Goal: Task Accomplishment & Management: Complete application form

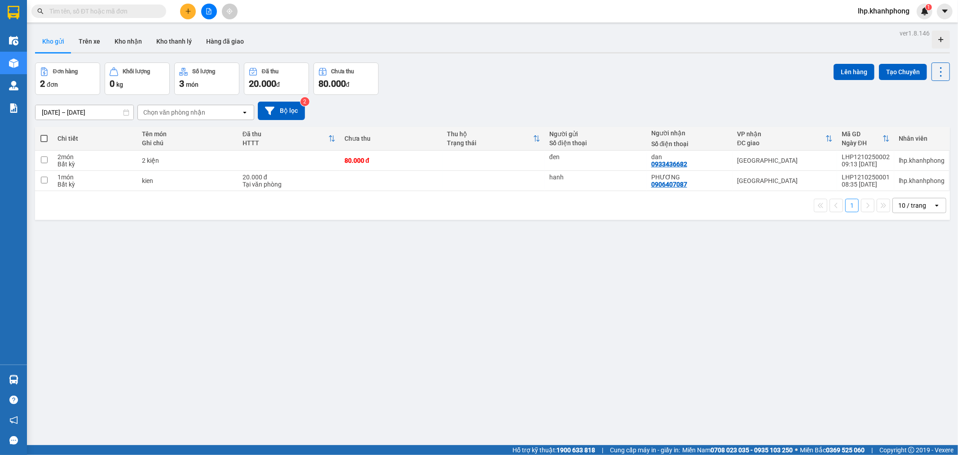
click at [126, 13] on input "text" at bounding box center [102, 11] width 106 height 10
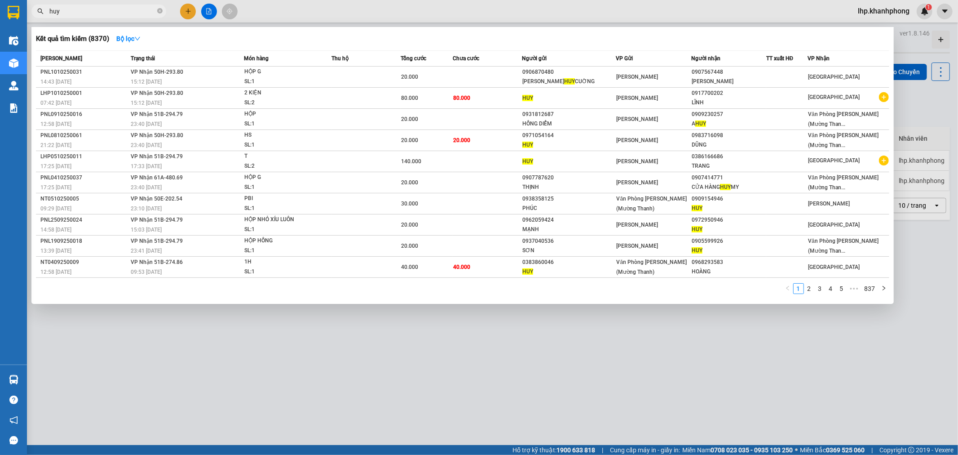
click at [126, 3] on div at bounding box center [479, 227] width 958 height 455
drag, startPoint x: 105, startPoint y: 13, endPoint x: 96, endPoint y: 13, distance: 9.4
click at [104, 13] on input "huy" at bounding box center [102, 11] width 106 height 10
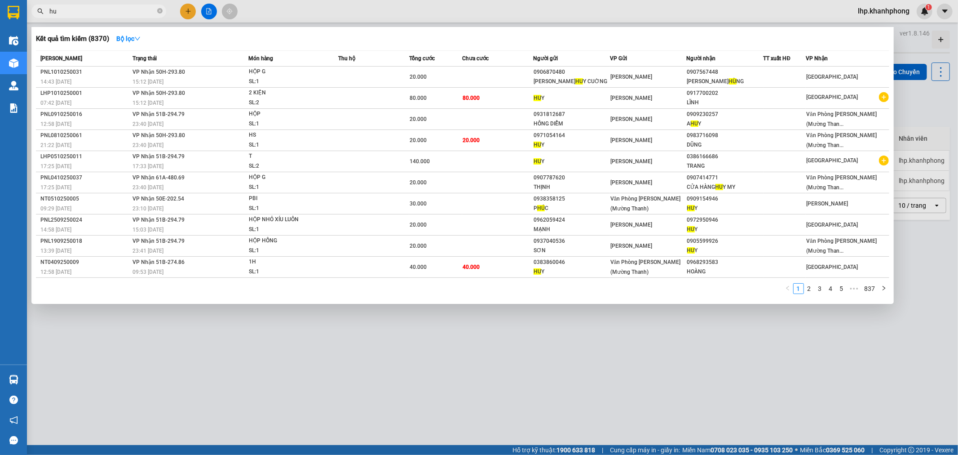
type input "h"
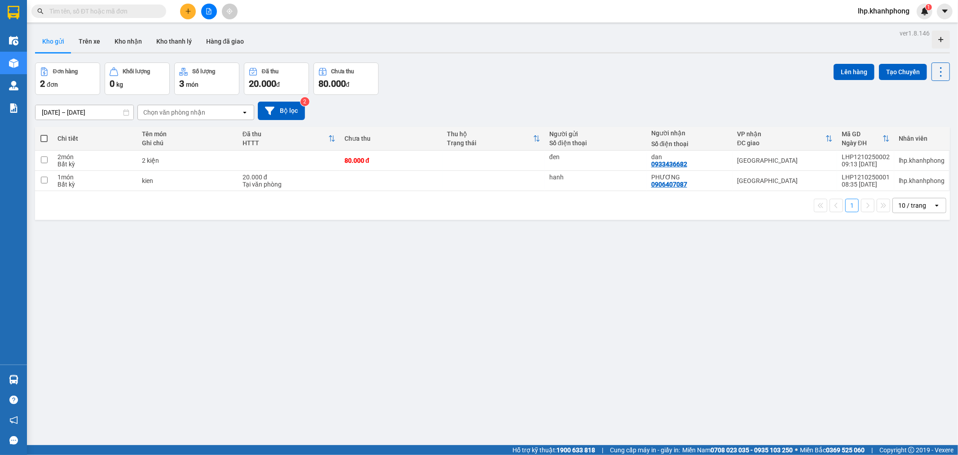
click at [106, 14] on input "text" at bounding box center [102, 11] width 106 height 10
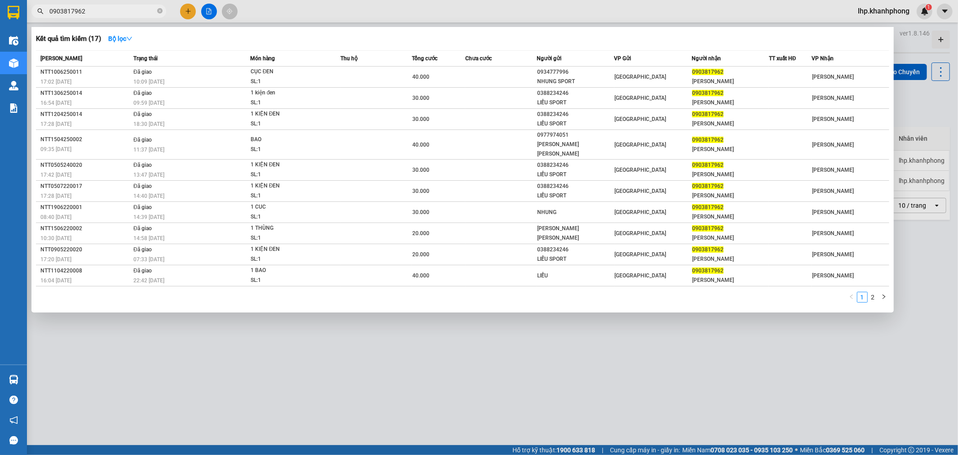
type input "0903817962"
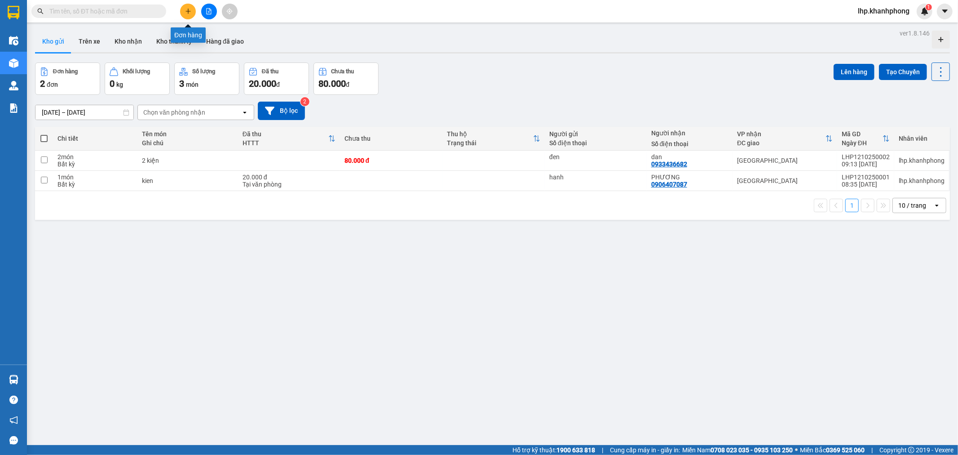
click at [190, 9] on icon "plus" at bounding box center [188, 11] width 6 height 6
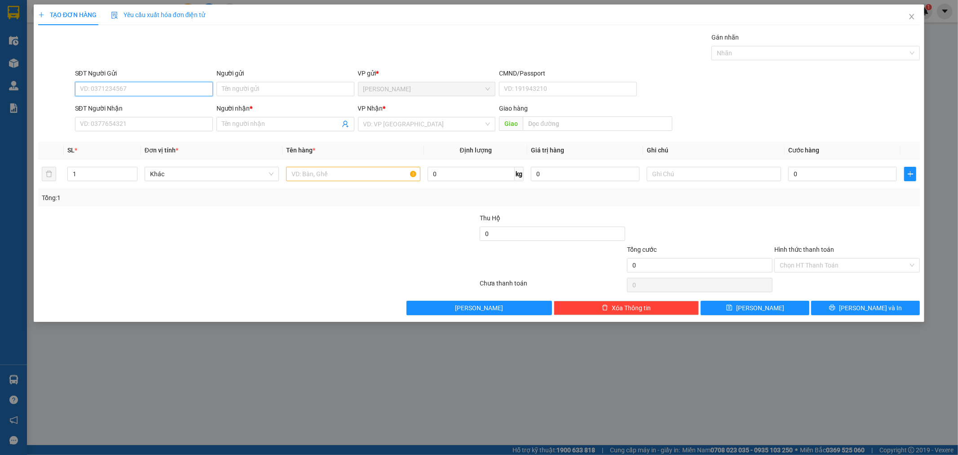
click at [152, 89] on input "SĐT Người Gửi" at bounding box center [144, 89] width 138 height 14
click at [241, 91] on input "Người gửi" at bounding box center [285, 89] width 138 height 14
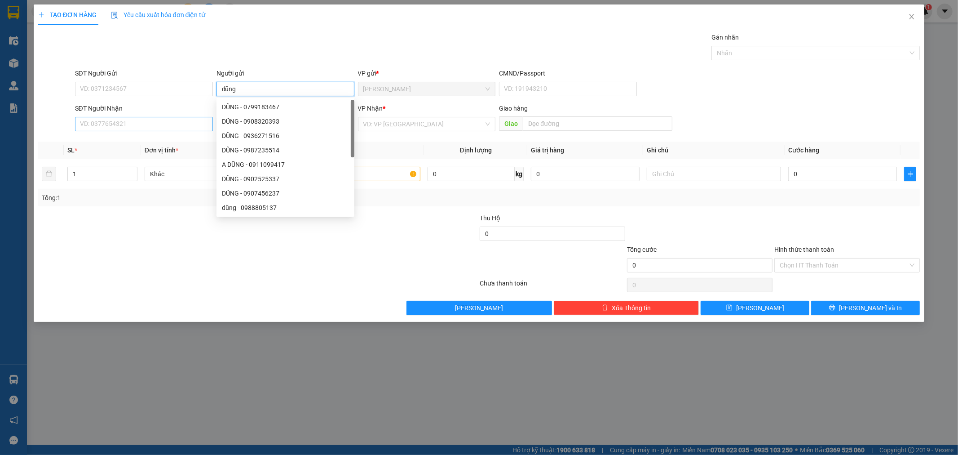
type input "dũng"
click at [132, 122] on input "SĐT Người Nhận" at bounding box center [144, 124] width 138 height 14
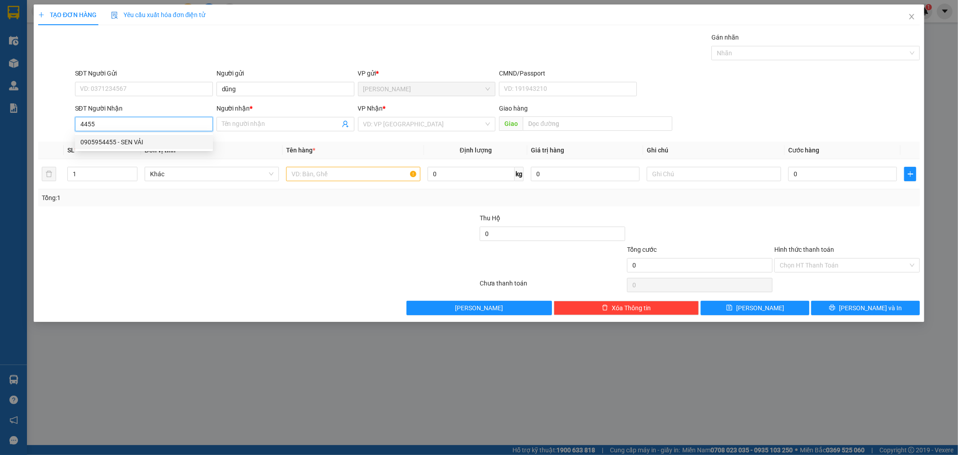
click at [131, 140] on div "0905954455 - SEN VẢI" at bounding box center [143, 142] width 127 height 10
type input "0905954455"
type input "SEN VẢI"
type input "0905954455"
drag, startPoint x: 321, startPoint y: 176, endPoint x: 311, endPoint y: 155, distance: 22.3
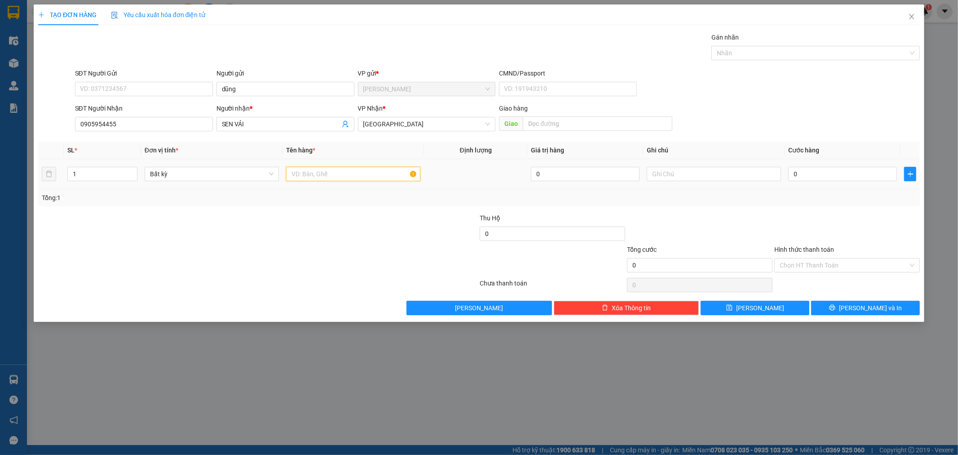
click at [320, 170] on input "text" at bounding box center [353, 174] width 134 height 14
type input "bao"
click at [847, 181] on input "0" at bounding box center [842, 174] width 109 height 14
type input "58"
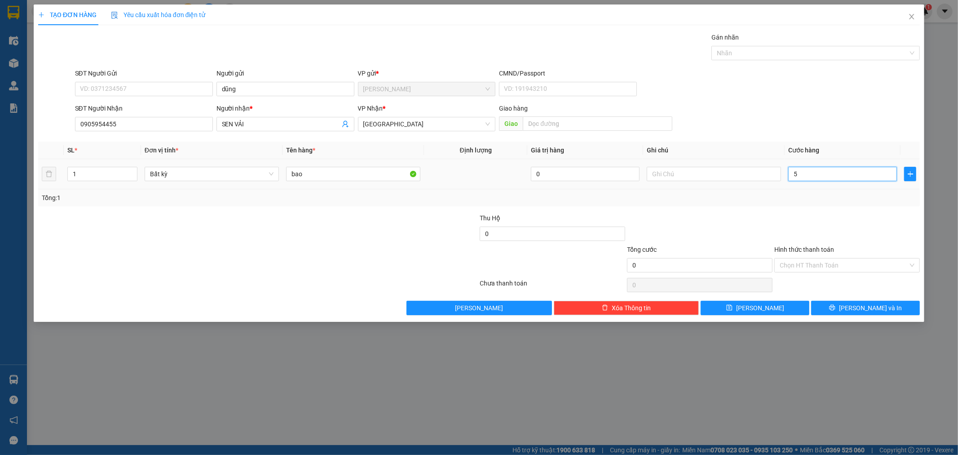
type input "58"
type input "580"
drag, startPoint x: 773, startPoint y: 178, endPoint x: 826, endPoint y: 177, distance: 53.5
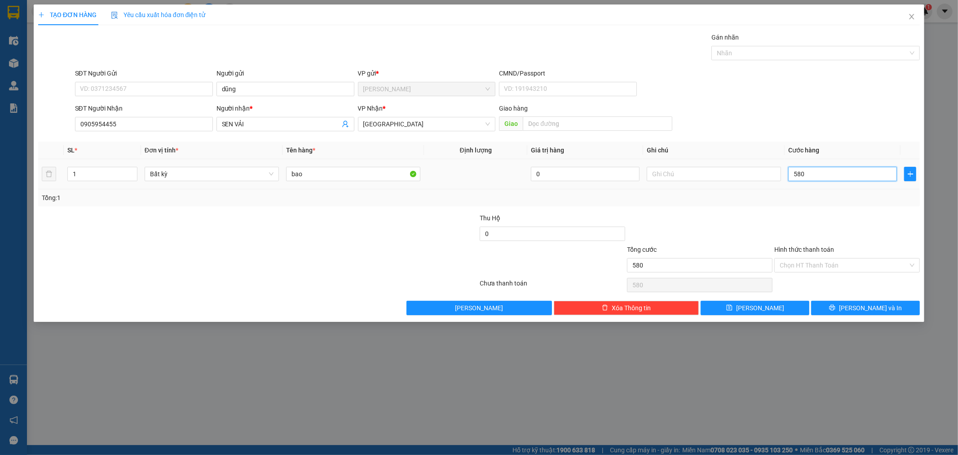
click at [826, 177] on input "580" at bounding box center [842, 174] width 109 height 14
type input "58"
type input "5"
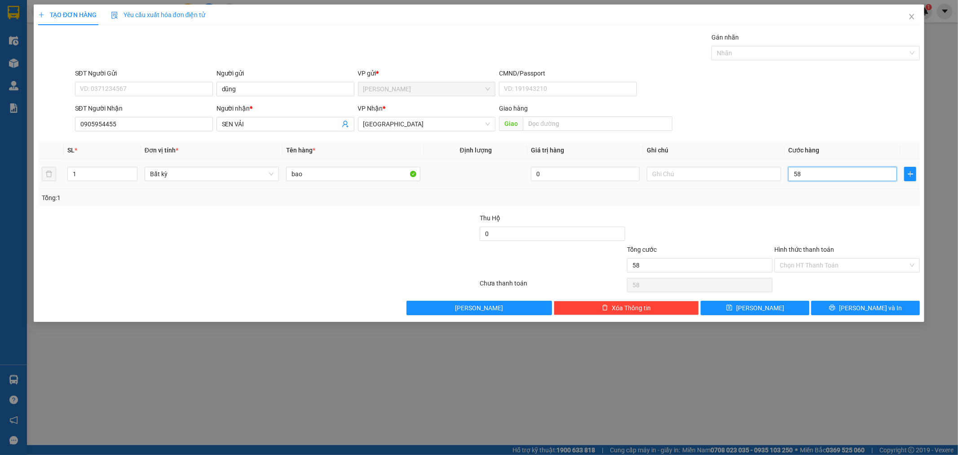
type input "5"
type input "0"
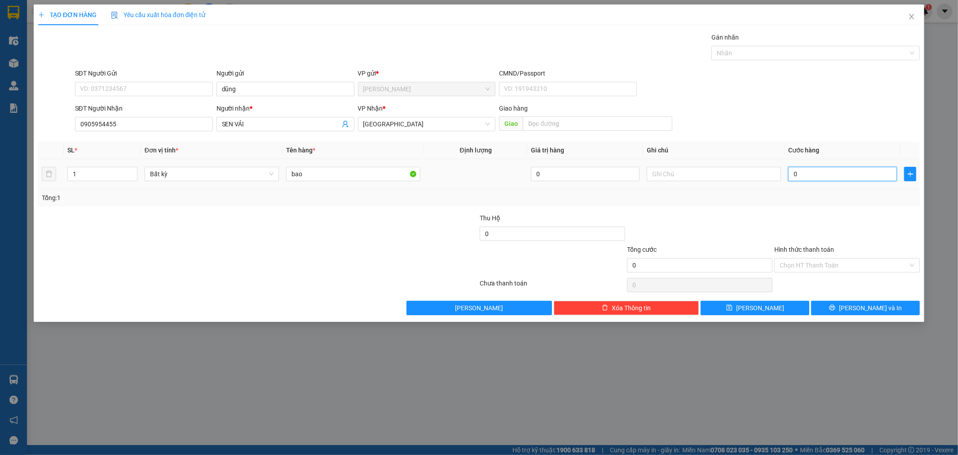
click at [791, 175] on input "0" at bounding box center [842, 174] width 109 height 14
type input "50"
type input "50.000"
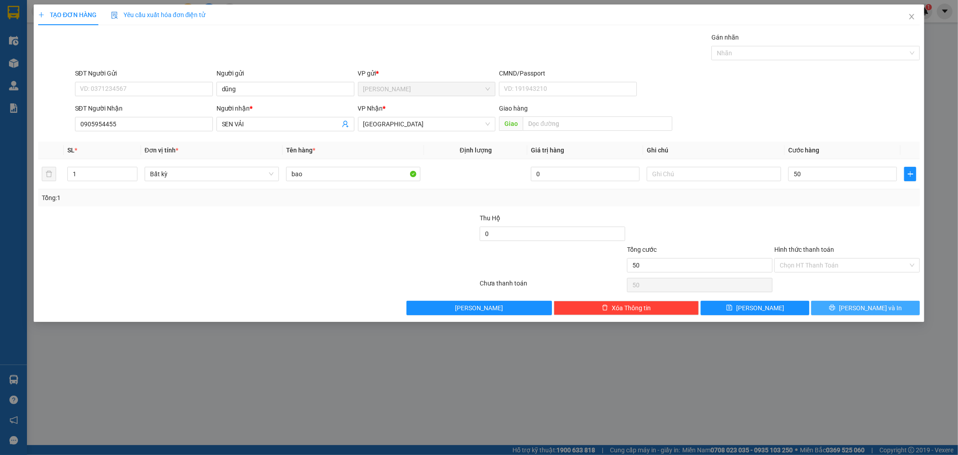
type input "50.000"
click at [835, 305] on icon "printer" at bounding box center [832, 307] width 6 height 6
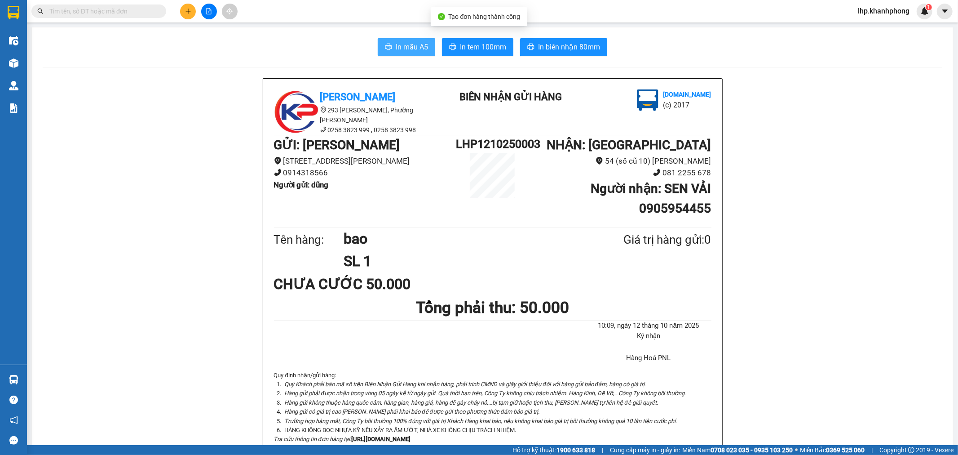
click at [409, 50] on span "In mẫu A5" at bounding box center [412, 46] width 32 height 11
click at [139, 12] on input "text" at bounding box center [102, 11] width 106 height 10
click at [137, 11] on input "text" at bounding box center [102, 11] width 106 height 10
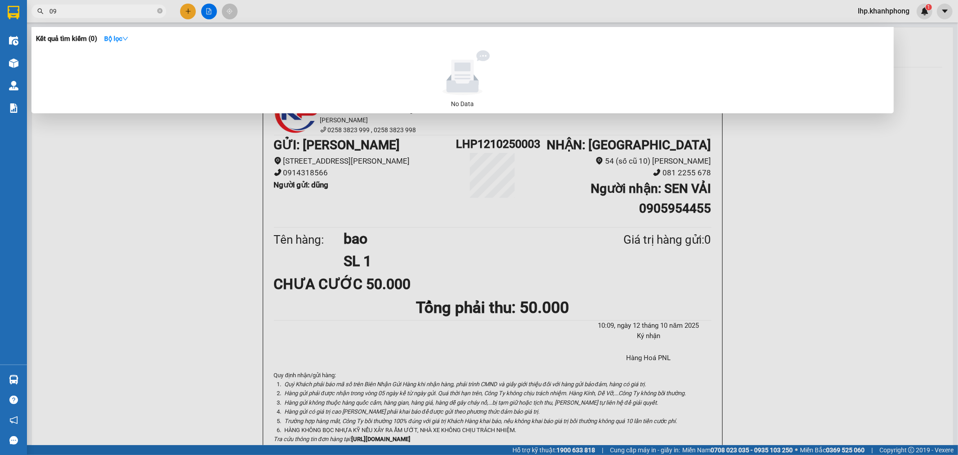
type input "0"
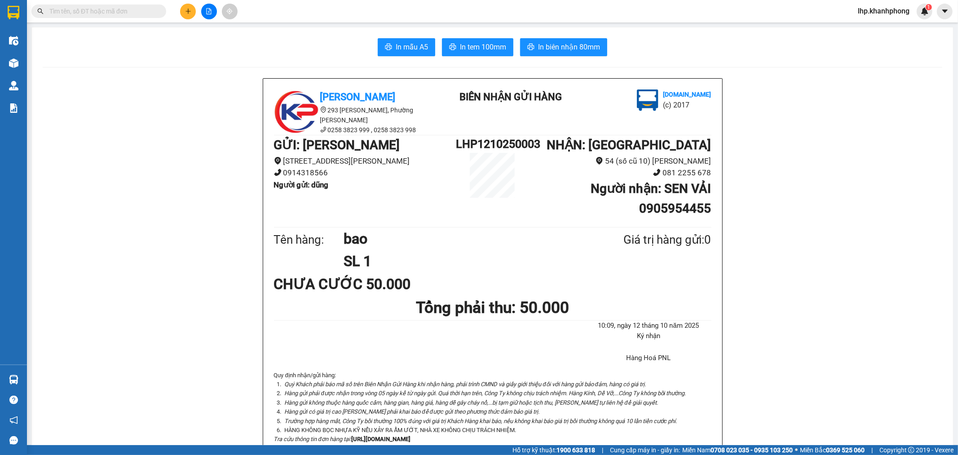
click at [100, 8] on input "text" at bounding box center [102, 11] width 106 height 10
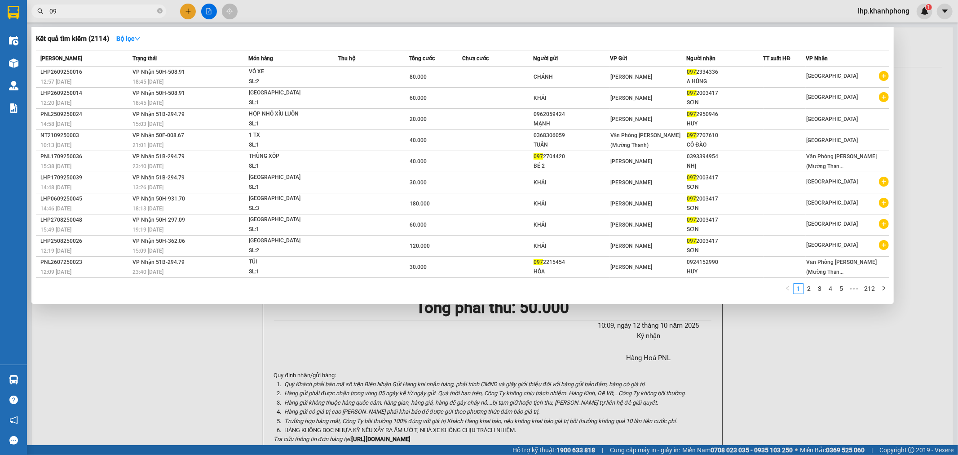
type input "0"
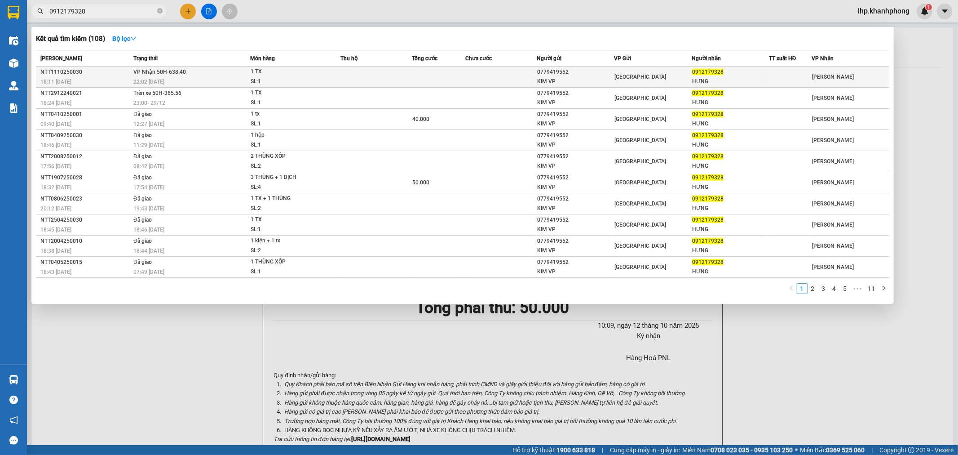
type input "0912179328"
click at [545, 78] on div "KIM VP" at bounding box center [575, 81] width 76 height 9
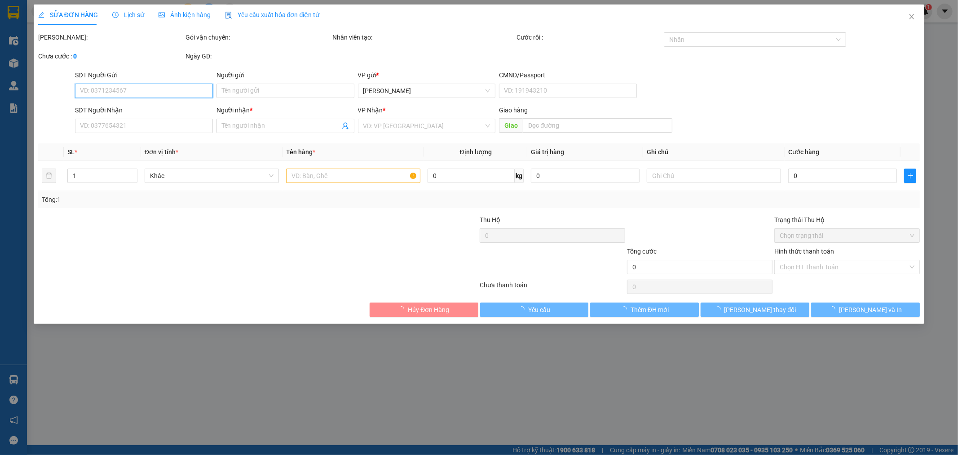
type input "0779419552"
type input "KIM VP"
type input "0912179328"
type input "HƯNG"
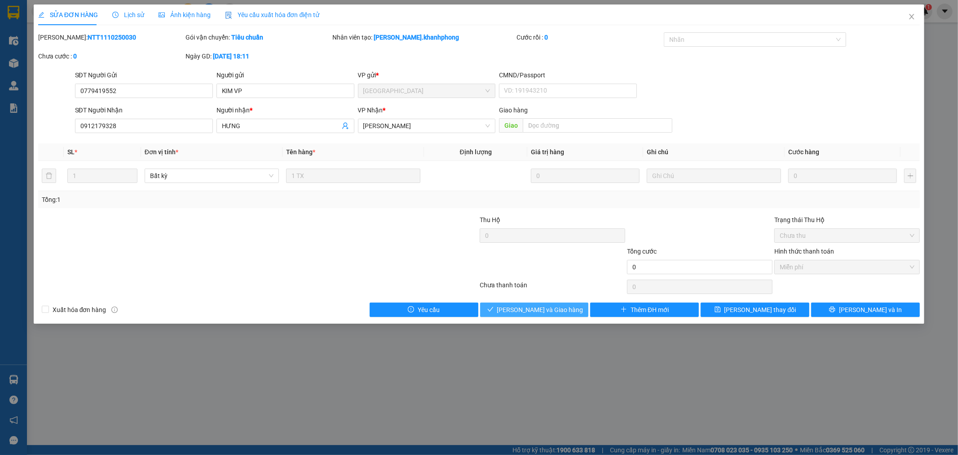
click at [560, 308] on span "Lưu và Giao hàng" at bounding box center [540, 309] width 86 height 10
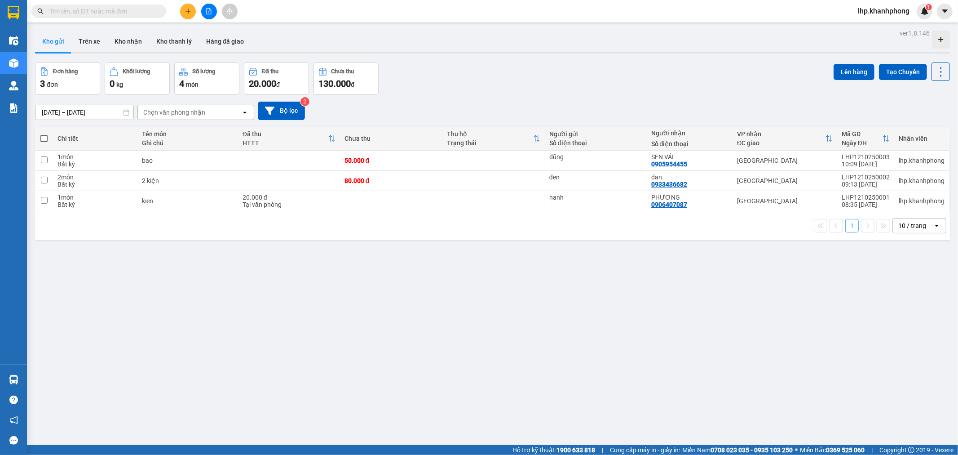
click at [189, 10] on icon "plus" at bounding box center [188, 11] width 6 height 6
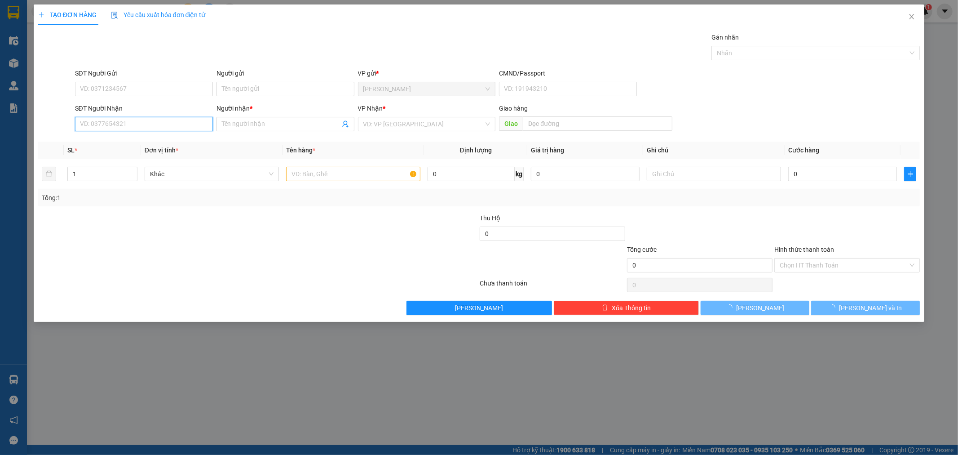
click at [144, 122] on input "SĐT Người Nhận" at bounding box center [144, 124] width 138 height 14
type input "0201"
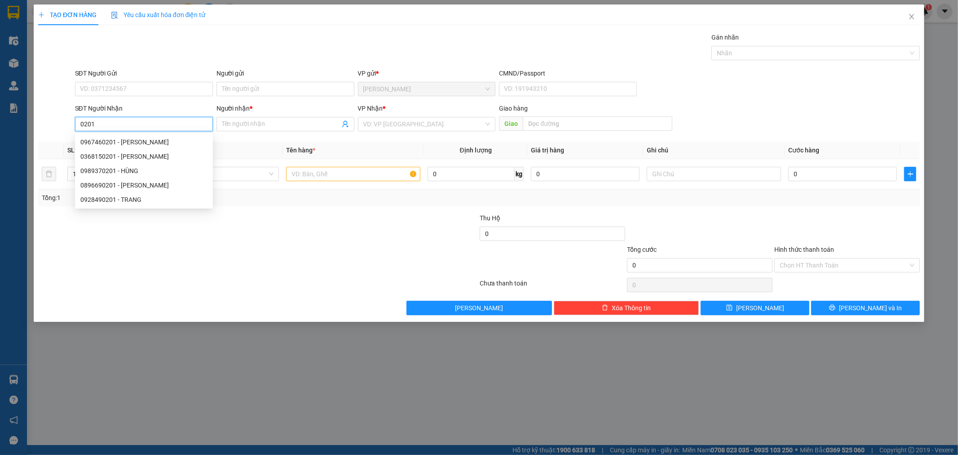
drag, startPoint x: 109, startPoint y: 125, endPoint x: 0, endPoint y: 128, distance: 109.2
click at [0, 128] on div "TẠO ĐƠN HÀNG Yêu cầu xuất hóa đơn điện tử Transit Pickup Surcharge Ids Transit …" at bounding box center [479, 227] width 958 height 455
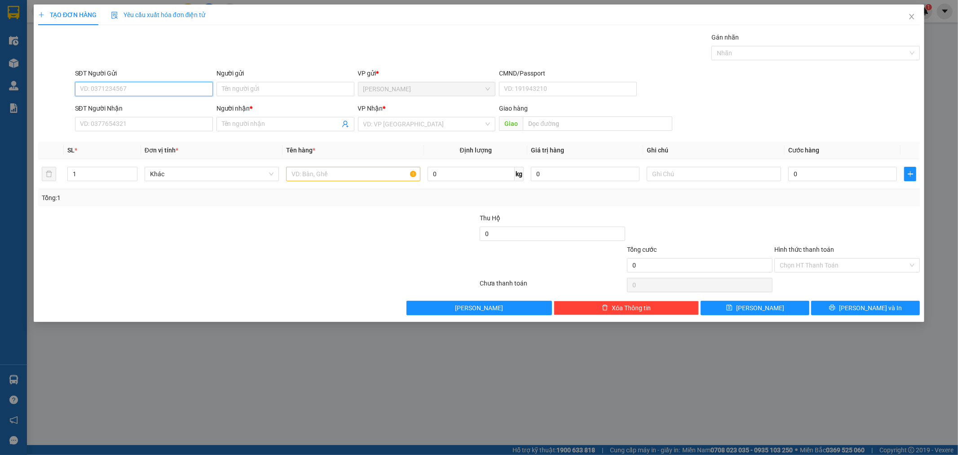
click at [173, 90] on input "SĐT Người Gửi" at bounding box center [144, 89] width 138 height 14
type input "0983880201"
click at [230, 90] on input "Người gửi" at bounding box center [285, 89] width 138 height 14
type input "v"
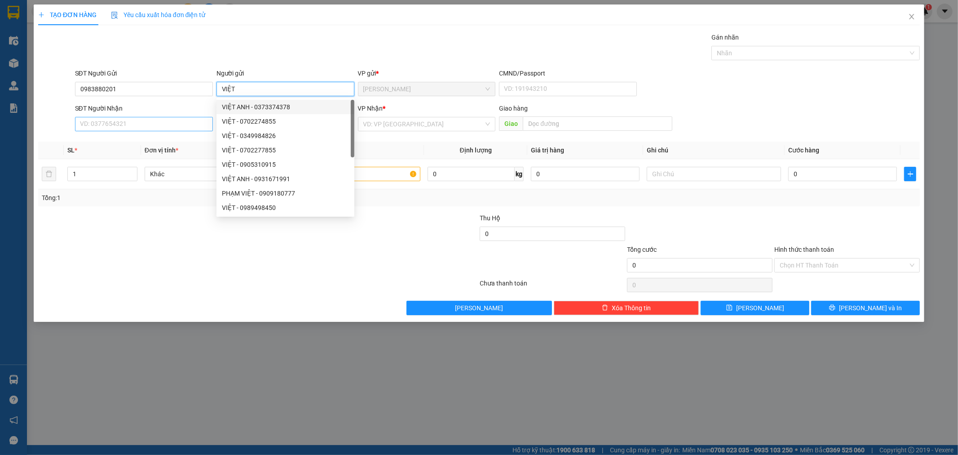
type input "VIỆT"
click at [182, 124] on input "SĐT Người Nhận" at bounding box center [144, 124] width 138 height 14
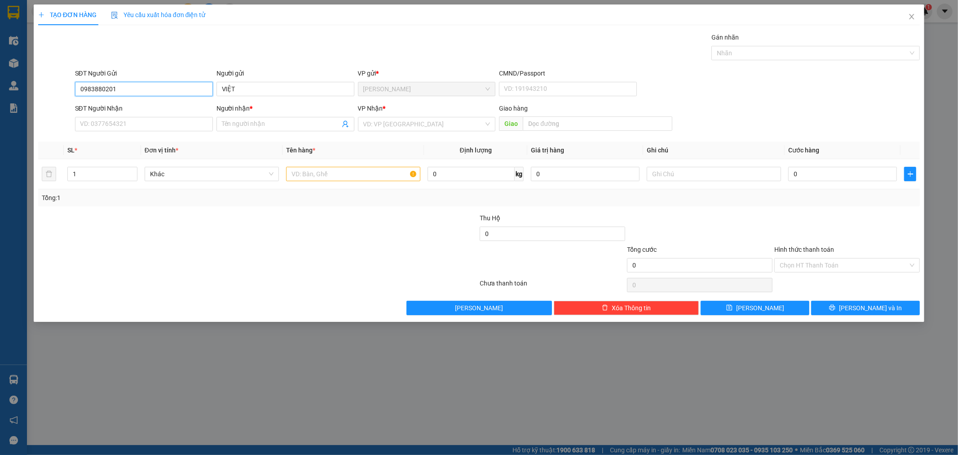
drag, startPoint x: 110, startPoint y: 86, endPoint x: 85, endPoint y: 93, distance: 25.1
click at [52, 95] on div "SĐT Người Gửi 0983880201 0983880201 Người gửi [DEMOGRAPHIC_DATA] VP gửi * [PERS…" at bounding box center [479, 83] width 884 height 31
click at [132, 128] on input "SĐT Người Nhận" at bounding box center [144, 124] width 138 height 14
paste input "0983880201"
type input "0983880201"
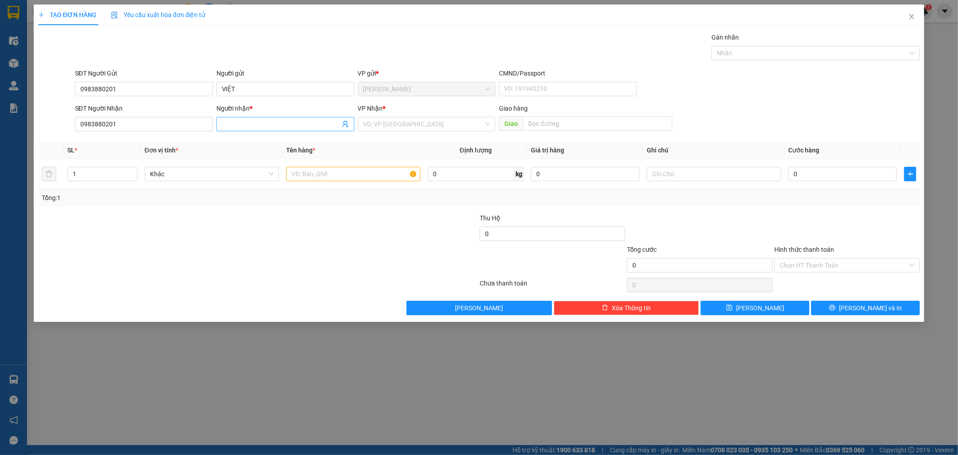
click at [230, 123] on input "Người nhận *" at bounding box center [281, 124] width 118 height 10
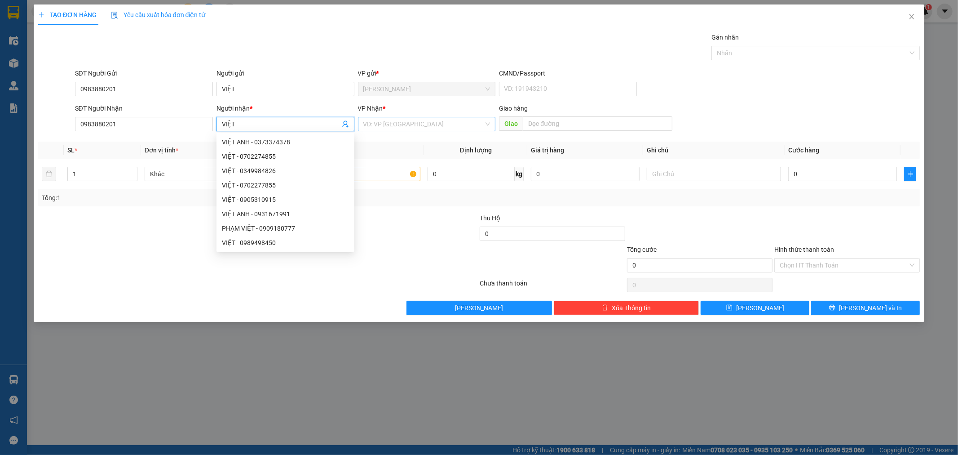
type input "VIỆT"
click at [374, 124] on input "search" at bounding box center [423, 123] width 121 height 13
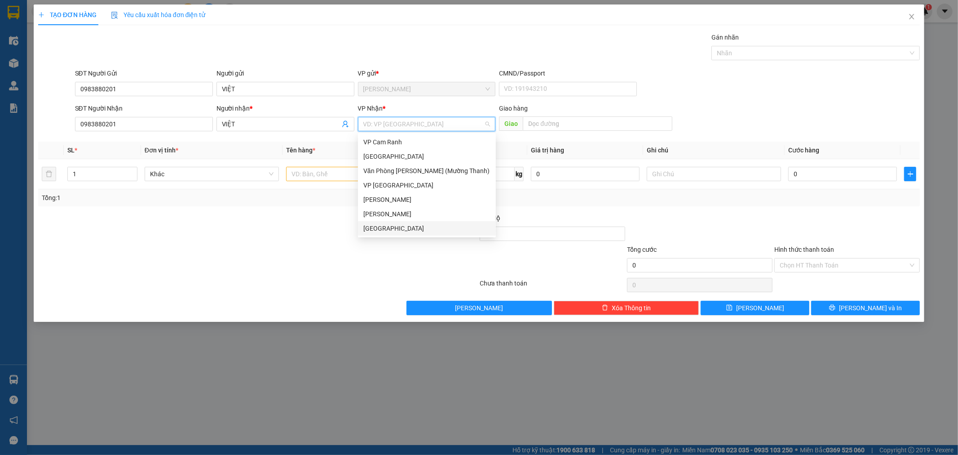
click at [379, 222] on div "[GEOGRAPHIC_DATA]" at bounding box center [427, 228] width 138 height 14
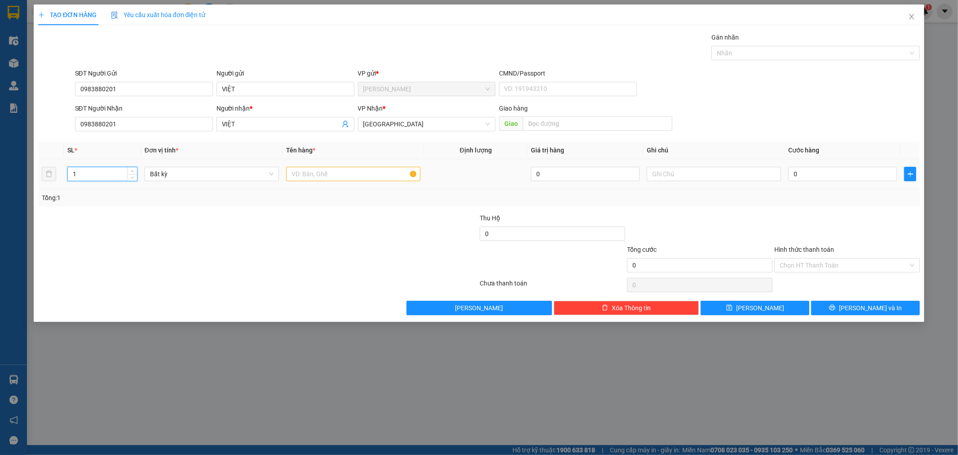
drag, startPoint x: 104, startPoint y: 174, endPoint x: 18, endPoint y: 174, distance: 85.8
click at [18, 174] on div "TẠO ĐƠN HÀNG Yêu cầu xuất hóa đơn điện tử Transit Pickup Surcharge Ids Transit …" at bounding box center [479, 227] width 958 height 455
type input "5"
type input "20"
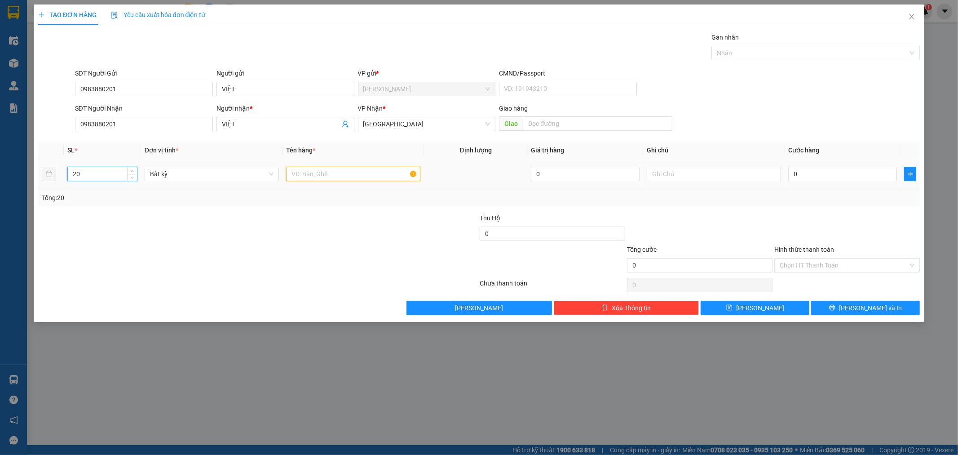
click at [302, 178] on input "text" at bounding box center [353, 174] width 134 height 14
drag, startPoint x: 340, startPoint y: 176, endPoint x: 306, endPoint y: 176, distance: 34.6
click at [306, 176] on input "8K+3KIEENJ LỚN" at bounding box center [353, 174] width 134 height 14
click at [292, 173] on input "8K+3 KIỆN LƠN+" at bounding box center [353, 174] width 134 height 14
click at [295, 172] on input "8K+3 KIỆN LƠN+" at bounding box center [353, 174] width 134 height 14
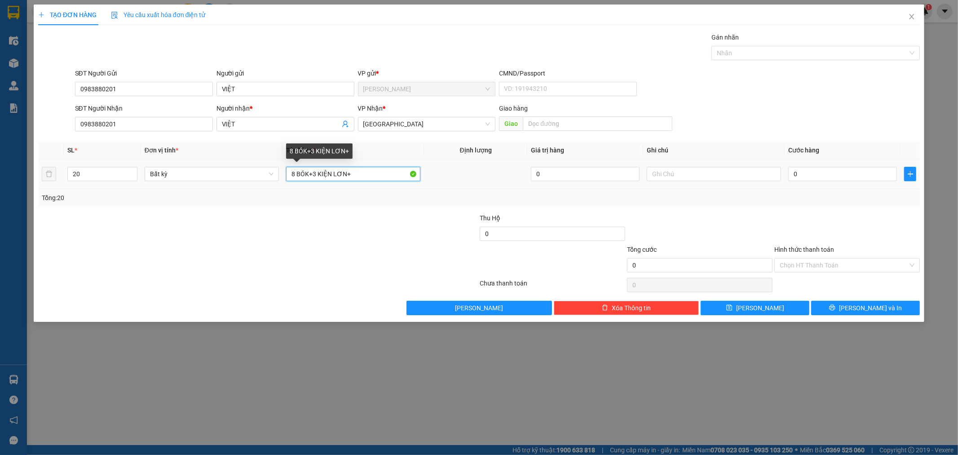
click at [308, 171] on input "8 BÓK+3 KIỆN LƠN+" at bounding box center [353, 174] width 134 height 14
click at [350, 172] on input "8 BÓ+3 KIỆN LƠN+" at bounding box center [353, 174] width 134 height 14
click at [339, 171] on input "8 BÓ+3 KIỆN LƠN+" at bounding box center [353, 174] width 134 height 14
click at [343, 174] on input "8 BÓ+3 KIỆN LƠSN+" at bounding box center [353, 174] width 134 height 14
click at [350, 177] on input "8 BÓ+3 KIỆN LỚN+" at bounding box center [353, 174] width 134 height 14
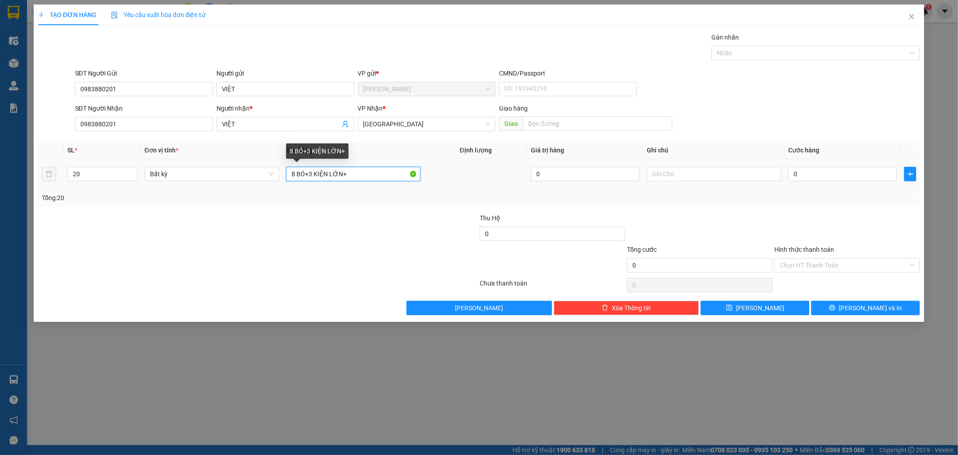
click at [355, 175] on input "8 BÓ+3 KIỆN LỚN+" at bounding box center [353, 174] width 134 height 14
click at [296, 169] on input "8 BÓ+3 KIỆN LỚN+3 CUỘN+2B+2 BÓ+" at bounding box center [353, 174] width 134 height 14
click at [292, 172] on input "8 BÓ+3 KIỆN LỚN+3 CUỘN+2B+2 BÓ+" at bounding box center [353, 174] width 134 height 14
click at [295, 172] on input "8 BÓ+3 KIỆN LỚN+3 CUỘN+2B+2 BÓ+" at bounding box center [353, 174] width 134 height 14
click at [391, 174] on input "10 BÓ+3 KIỆN LỚN+3 CUỘN+2B+2 BÓ+" at bounding box center [353, 174] width 134 height 14
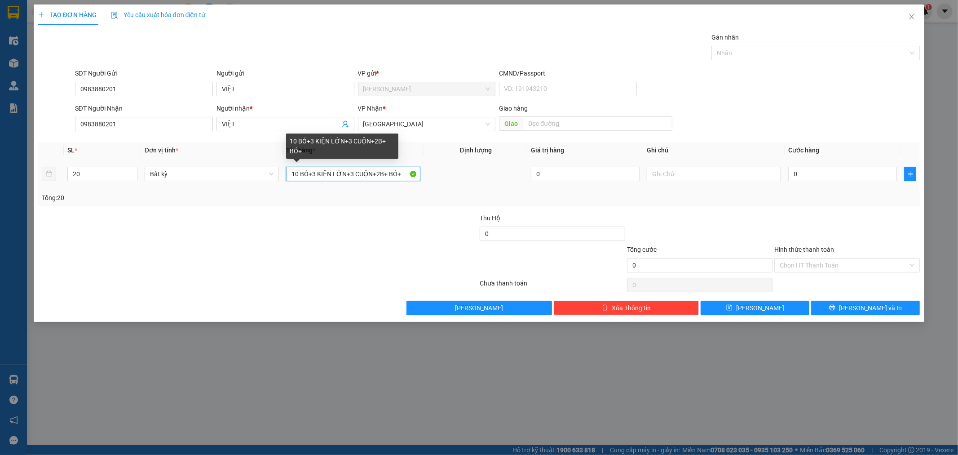
click at [397, 174] on input "10 BÓ+3 KIỆN LỚN+3 CUỘN+2B+ BÓ+" at bounding box center [353, 174] width 134 height 14
drag, startPoint x: 388, startPoint y: 174, endPoint x: 420, endPoint y: 177, distance: 32.0
click at [392, 174] on input "10 BÓ+3 KIỆN LỚN+3 CUỘN+2B+ KIỆN+" at bounding box center [353, 174] width 134 height 14
click at [415, 178] on input "10 BÓ+3 KIỆN LỚN+3 CUỘN+2B+ KIỆN+" at bounding box center [353, 174] width 134 height 14
click at [389, 173] on input "10 BÓ+3 KIỆN LỚN+3 CUỘN+2B+ KIỆN+" at bounding box center [353, 174] width 134 height 14
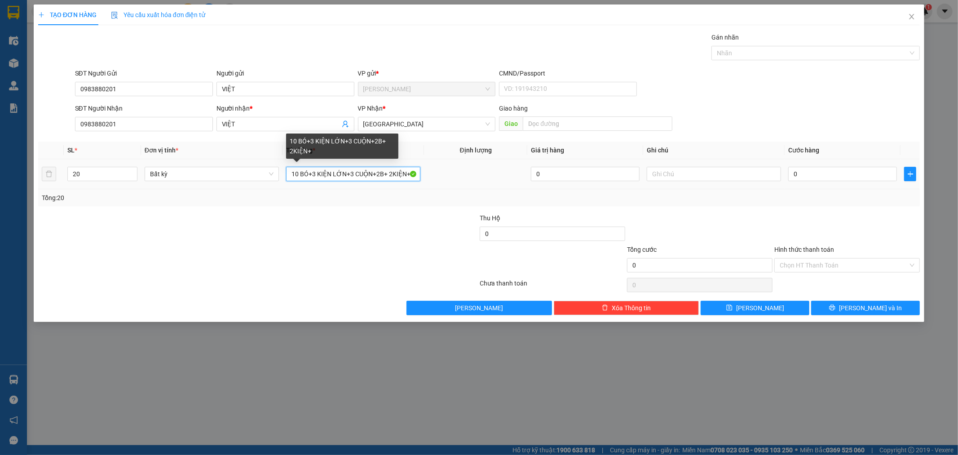
click at [409, 174] on input "10 BÓ+3 KIỆN LỚN+3 CUỘN+2B+ 2KIỆN+" at bounding box center [353, 174] width 134 height 14
type input "10 BÓ+3 KIỆN LỚN+3 CUỘN+2B+ 2KIỆN"
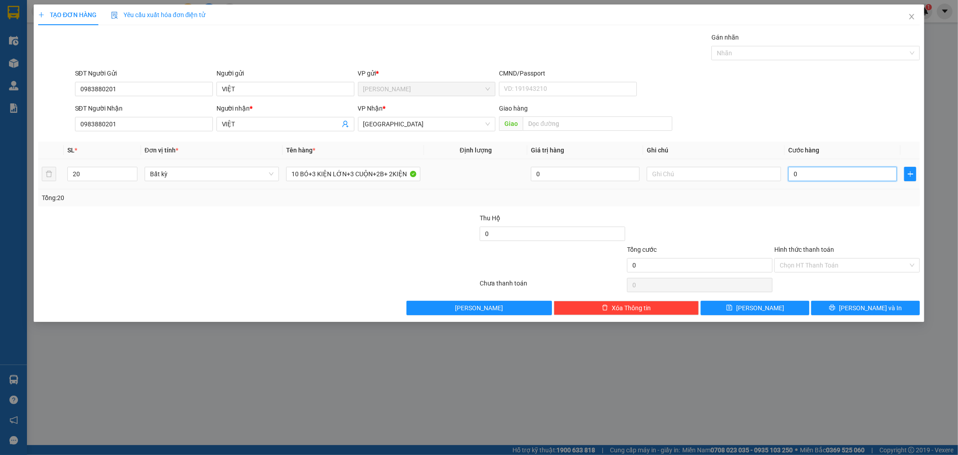
click at [810, 174] on input "0" at bounding box center [842, 174] width 109 height 14
type input "2"
type input "20"
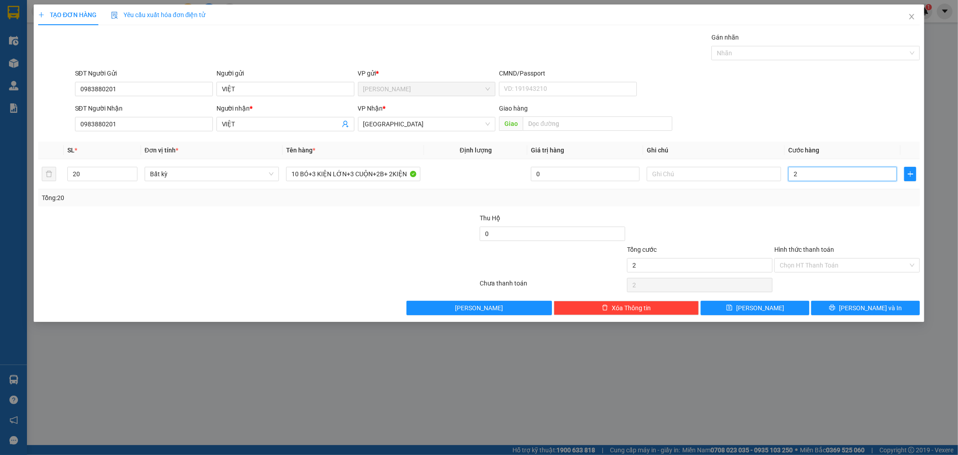
type input "20"
type input "205"
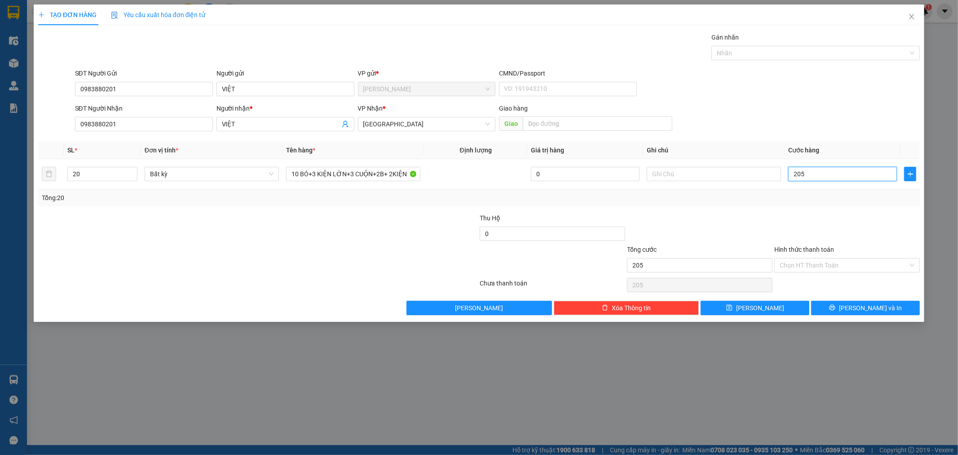
type input "2.050"
type input "2.050.000"
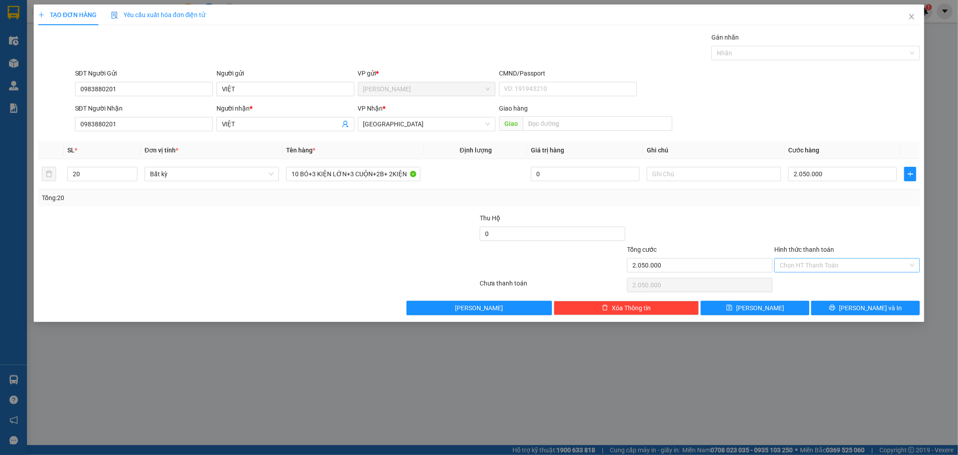
click at [814, 267] on input "Hình thức thanh toán" at bounding box center [844, 264] width 128 height 13
click at [814, 281] on div "Tại văn phòng" at bounding box center [847, 283] width 135 height 10
type input "0"
click at [750, 214] on div at bounding box center [699, 228] width 147 height 31
click at [830, 301] on button "[PERSON_NAME] và In" at bounding box center [865, 307] width 109 height 14
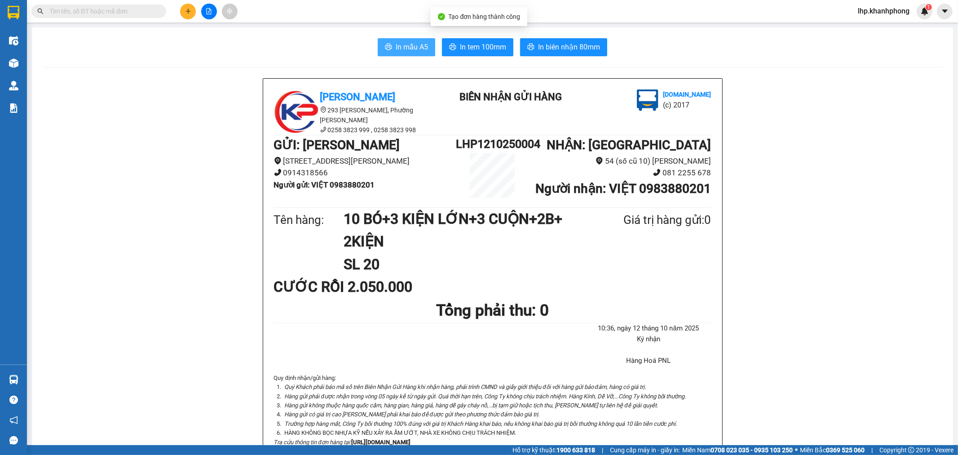
click at [396, 50] on span "In mẫu A5" at bounding box center [412, 46] width 32 height 11
